Goal: Communication & Community: Participate in discussion

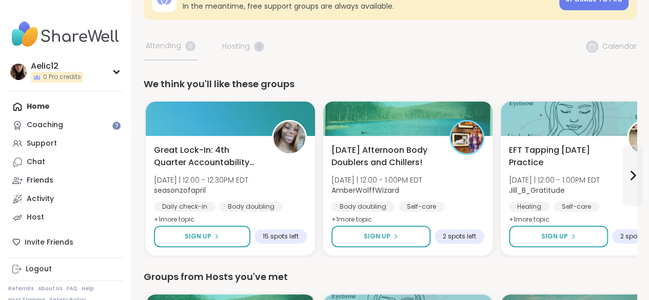
scroll to position [39, 0]
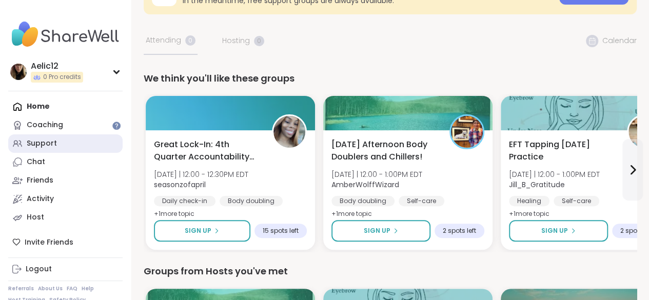
click at [65, 146] on link "Support" at bounding box center [65, 143] width 114 height 18
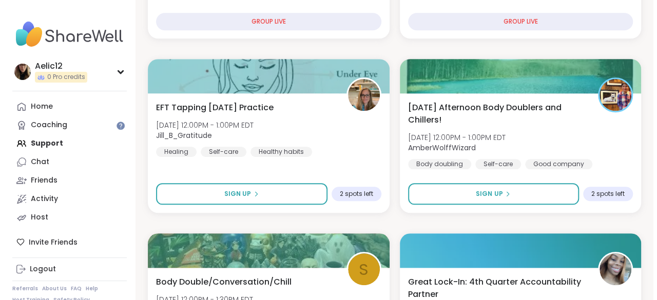
scroll to position [443, 0]
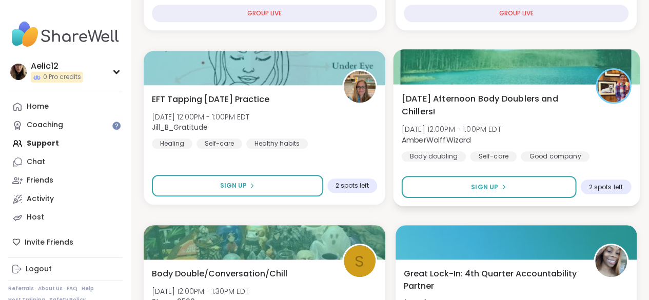
click at [606, 129] on div "[DATE] Afternoon Body Doublers and Chillers! [DATE] 12:00PM - 1:00PM EDT AmberW…" at bounding box center [515, 126] width 229 height 69
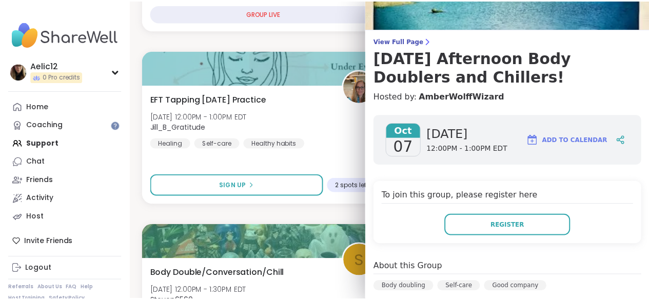
scroll to position [51, 0]
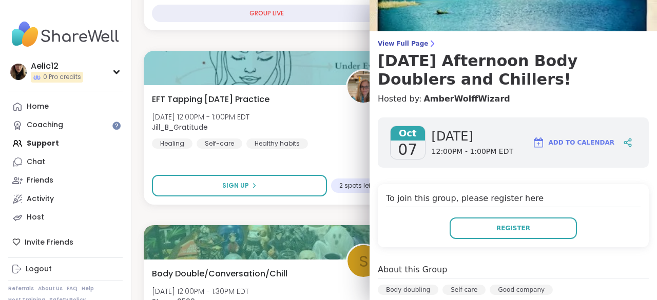
click at [130, 211] on div "Aelic12 0 Pro credits Profile Membership Settings Help Home Coaching Support Ch…" at bounding box center [65, 154] width 131 height 308
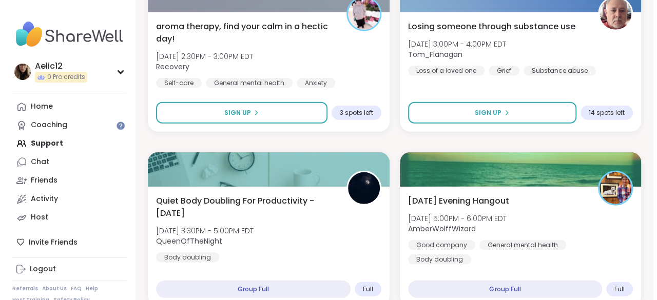
scroll to position [1393, 0]
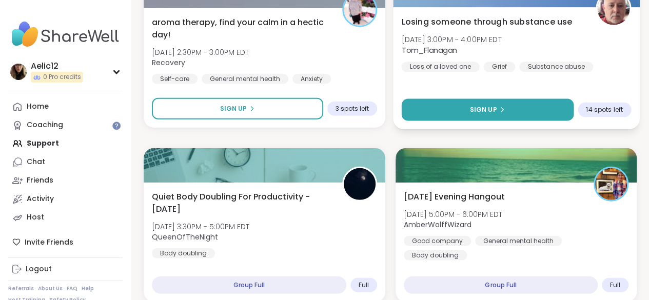
click at [536, 110] on button "Sign Up" at bounding box center [487, 110] width 172 height 22
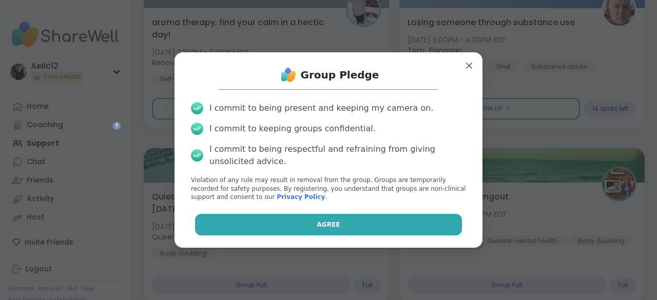
click at [386, 225] on button "Agree" at bounding box center [328, 225] width 267 height 22
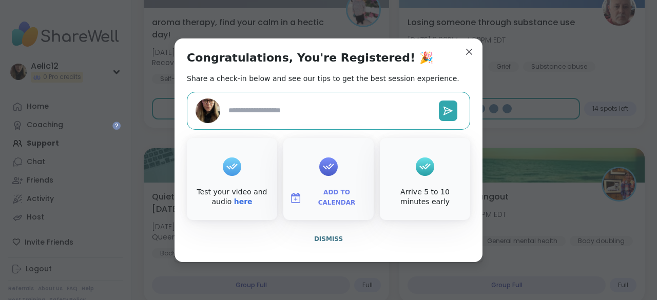
type textarea "*"
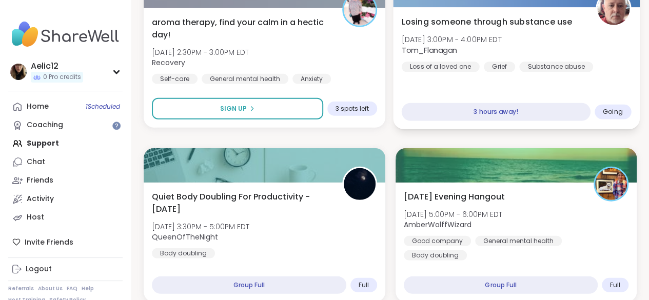
click at [614, 55] on div "Losing someone through substance use [DATE] 3:00PM - 4:00PM EDT Tom_Flanagan Lo…" at bounding box center [515, 43] width 229 height 56
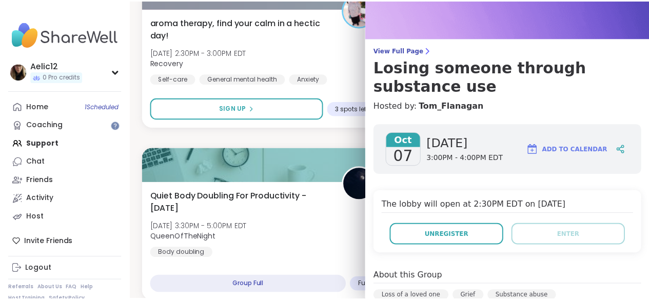
scroll to position [0, 0]
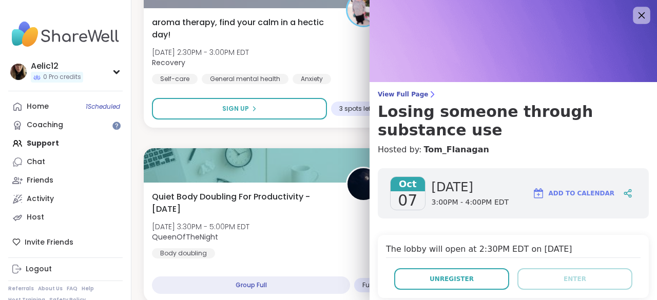
click at [635, 17] on icon at bounding box center [641, 15] width 13 height 13
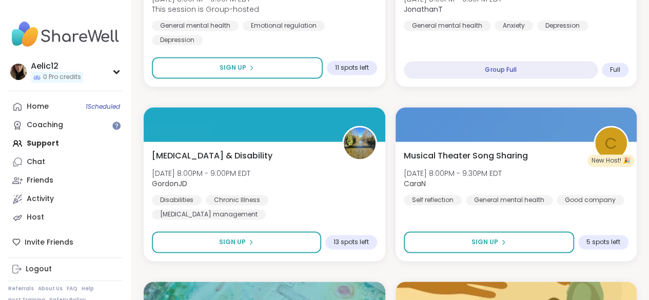
scroll to position [2660, 0]
